Goal: Check status: Check status

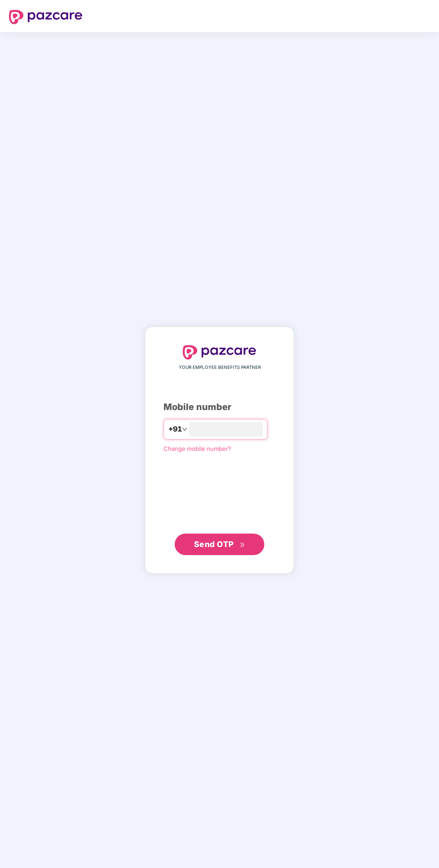
click at [249, 437] on input "number" at bounding box center [225, 429] width 73 height 14
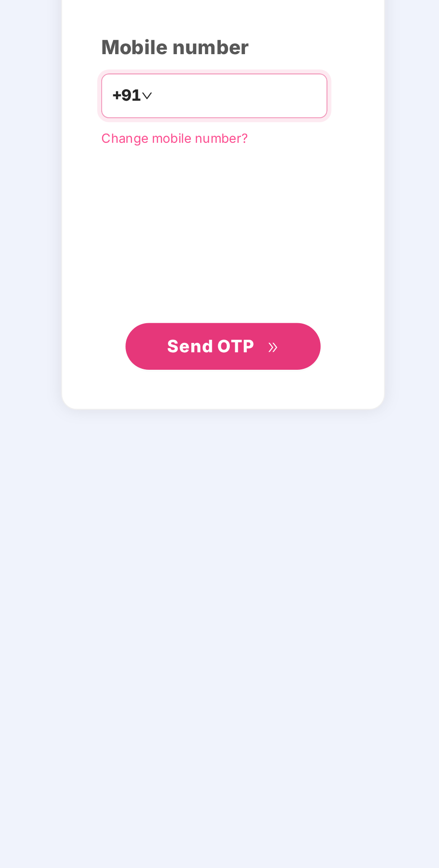
type input "**********"
click at [234, 555] on button "Send OTP" at bounding box center [220, 544] width 90 height 21
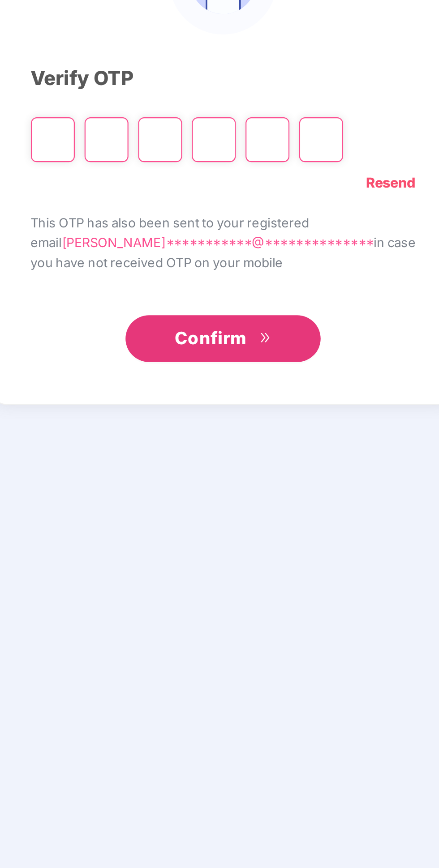
scroll to position [51, 0]
type input "*"
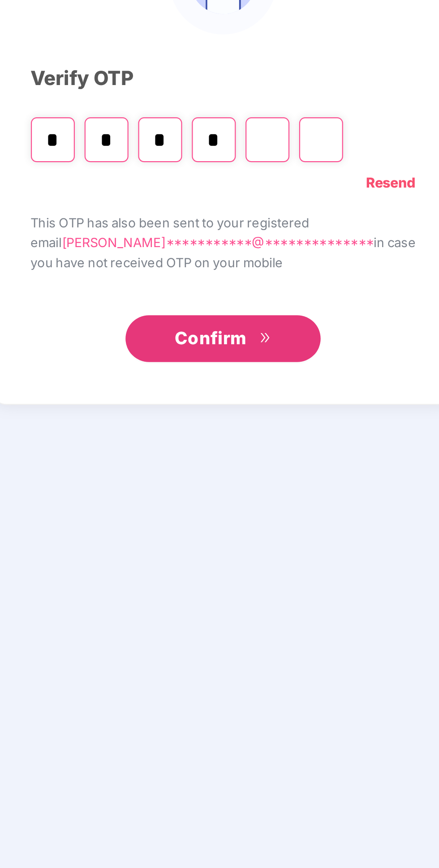
type input "*"
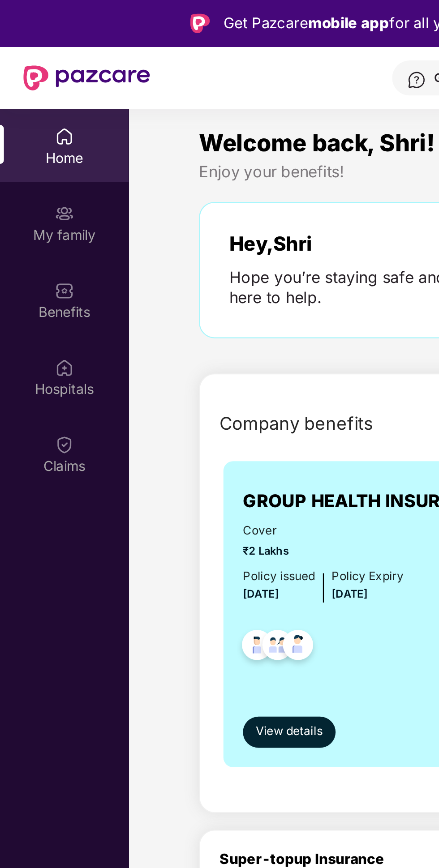
click at [28, 206] on img at bounding box center [29, 204] width 9 height 9
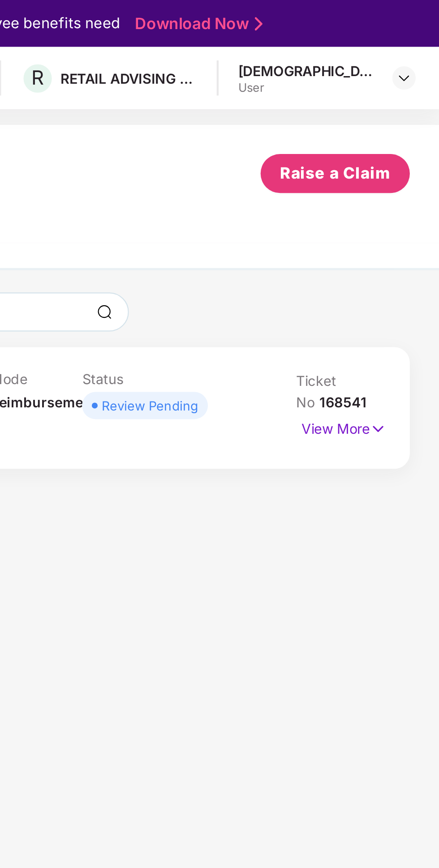
click at [315, 185] on div "Review Pending" at bounding box center [306, 186] width 44 height 9
click at [408, 199] on img at bounding box center [411, 197] width 8 height 10
